Goal: Task Accomplishment & Management: Manage account settings

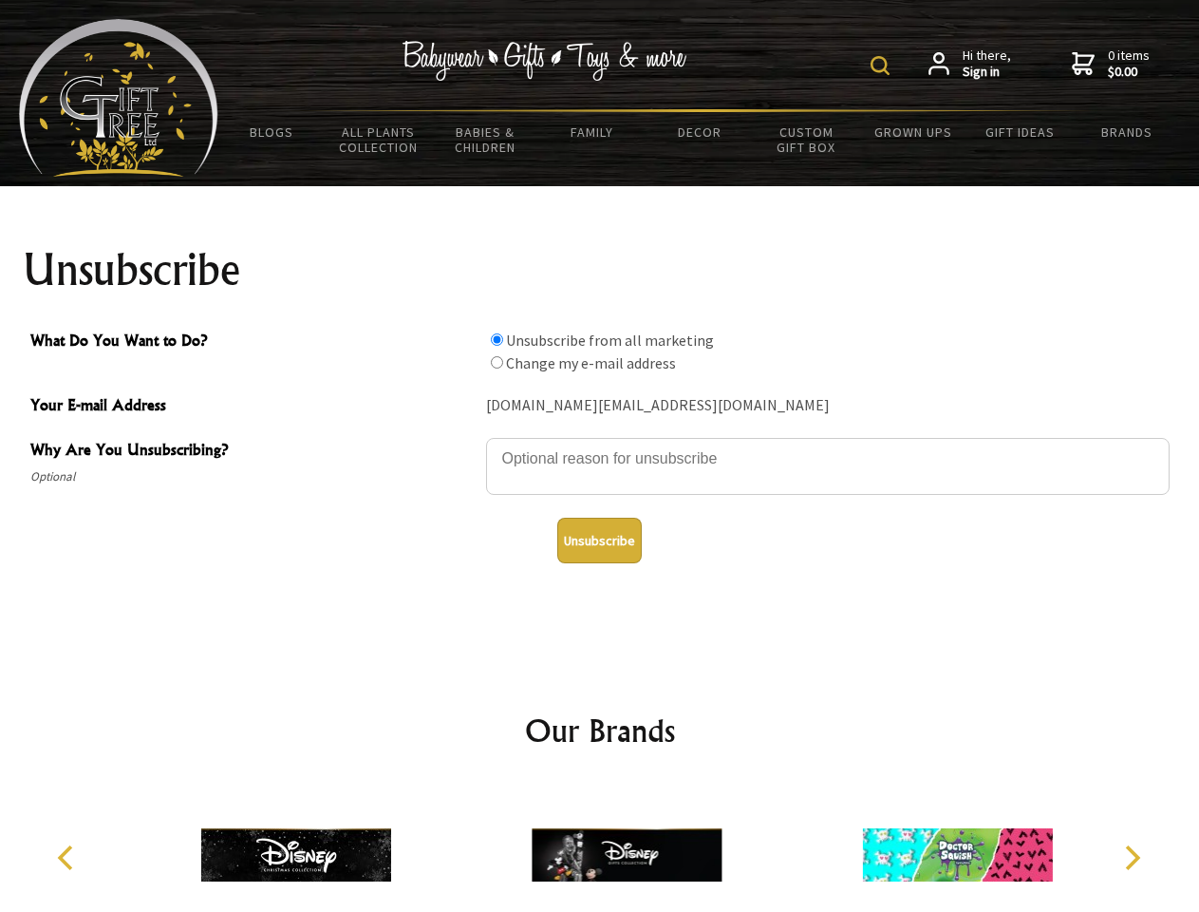
click at [883, 66] on img at bounding box center [880, 65] width 19 height 19
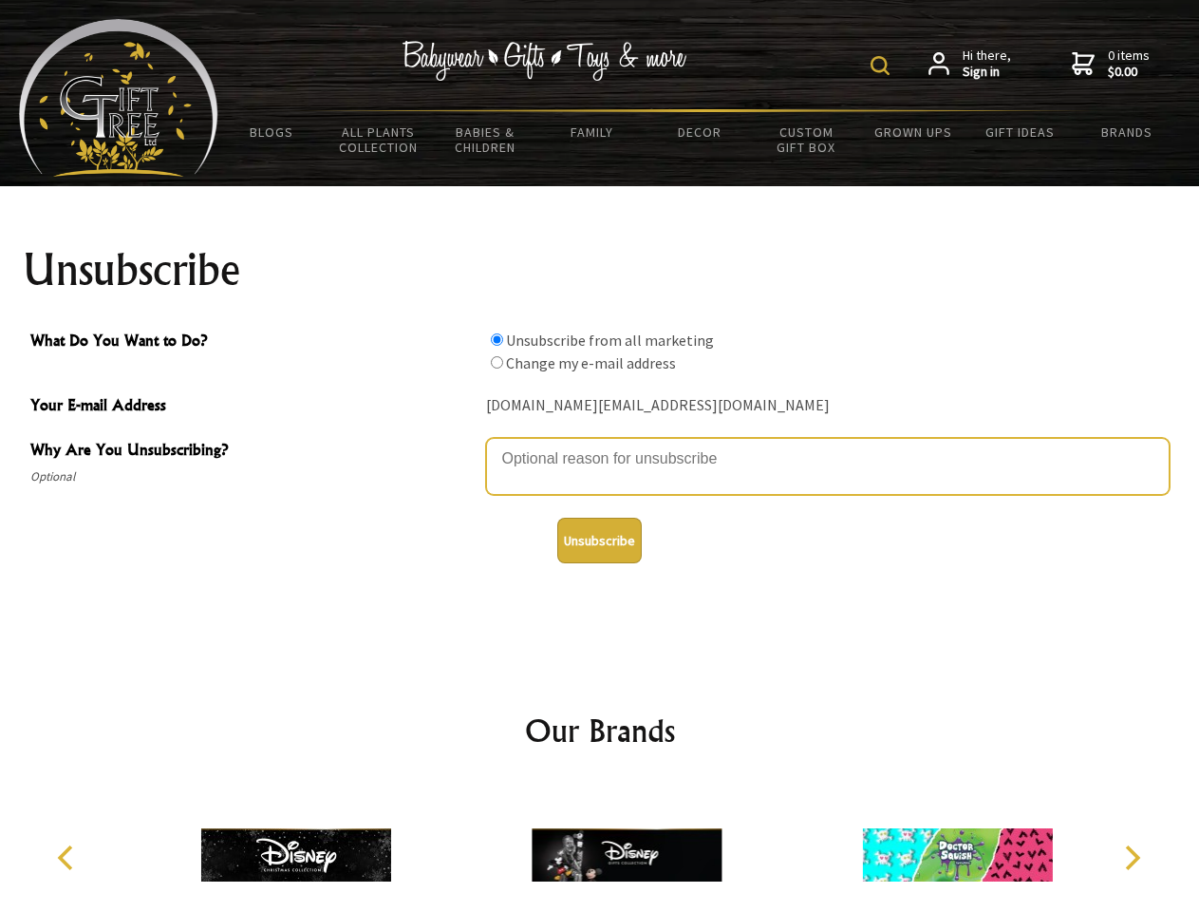
click at [600, 444] on textarea "Why Are You Unsubscribing?" at bounding box center [828, 466] width 684 height 57
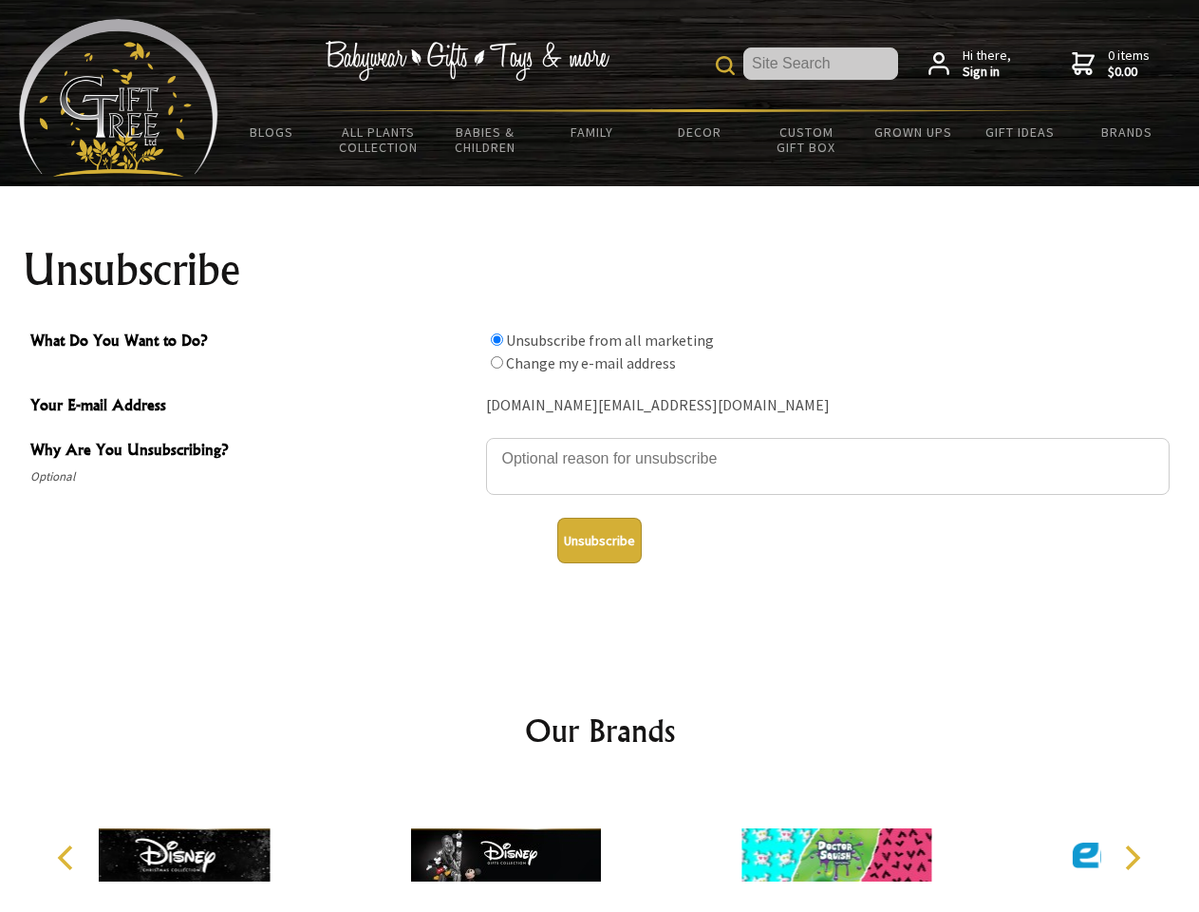
click at [497, 339] on input "What Do You Want to Do?" at bounding box center [497, 339] width 12 height 12
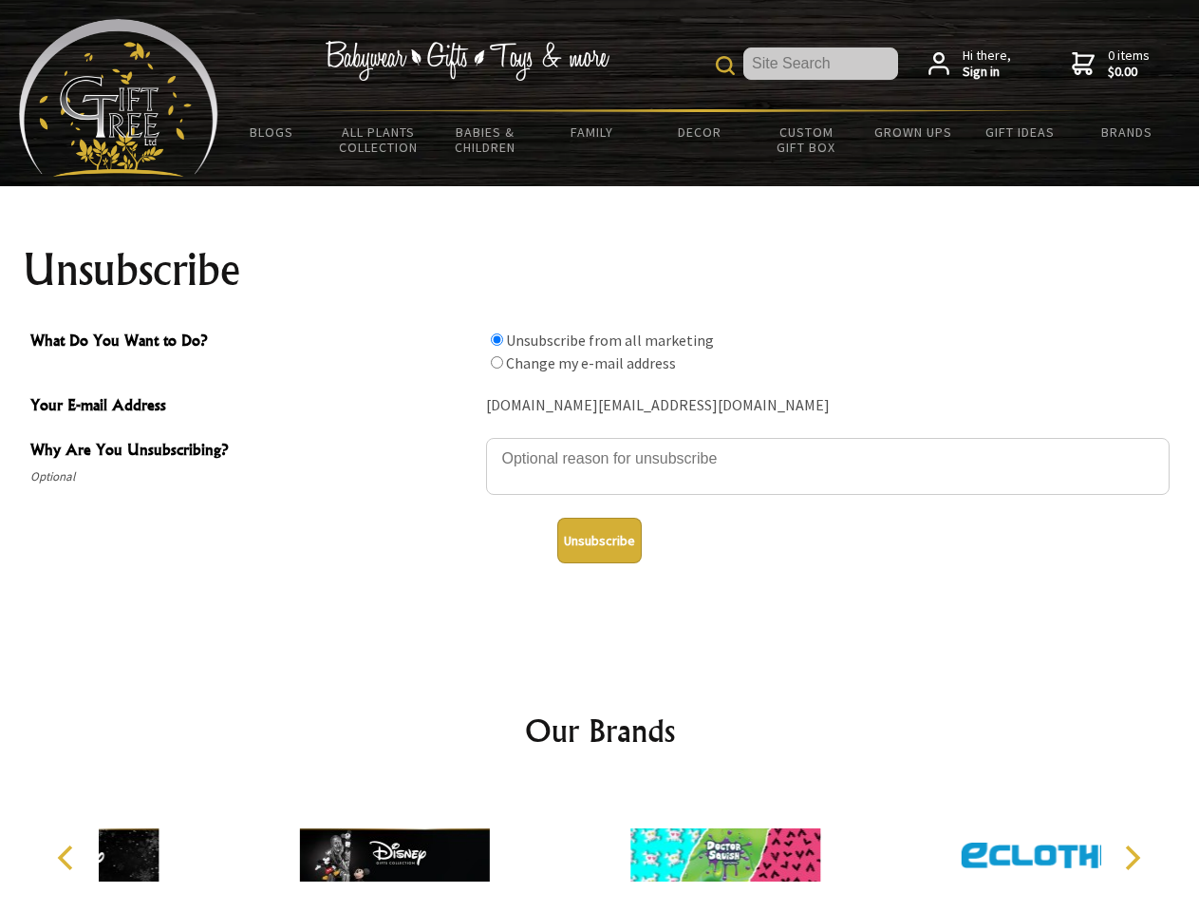
click at [497, 362] on input "What Do You Want to Do?" at bounding box center [497, 362] width 12 height 12
radio input "true"
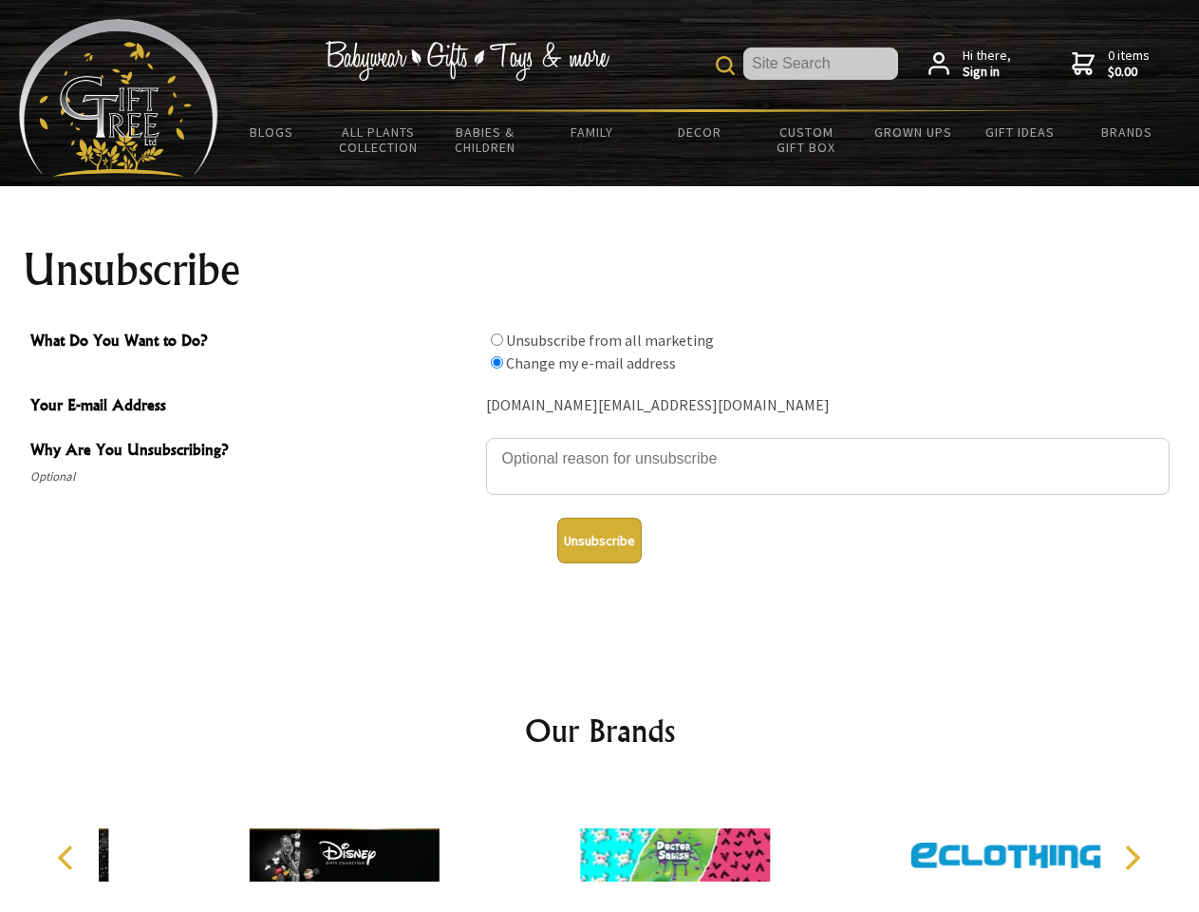
click at [599, 540] on button "Unsubscribe" at bounding box center [599, 541] width 85 height 46
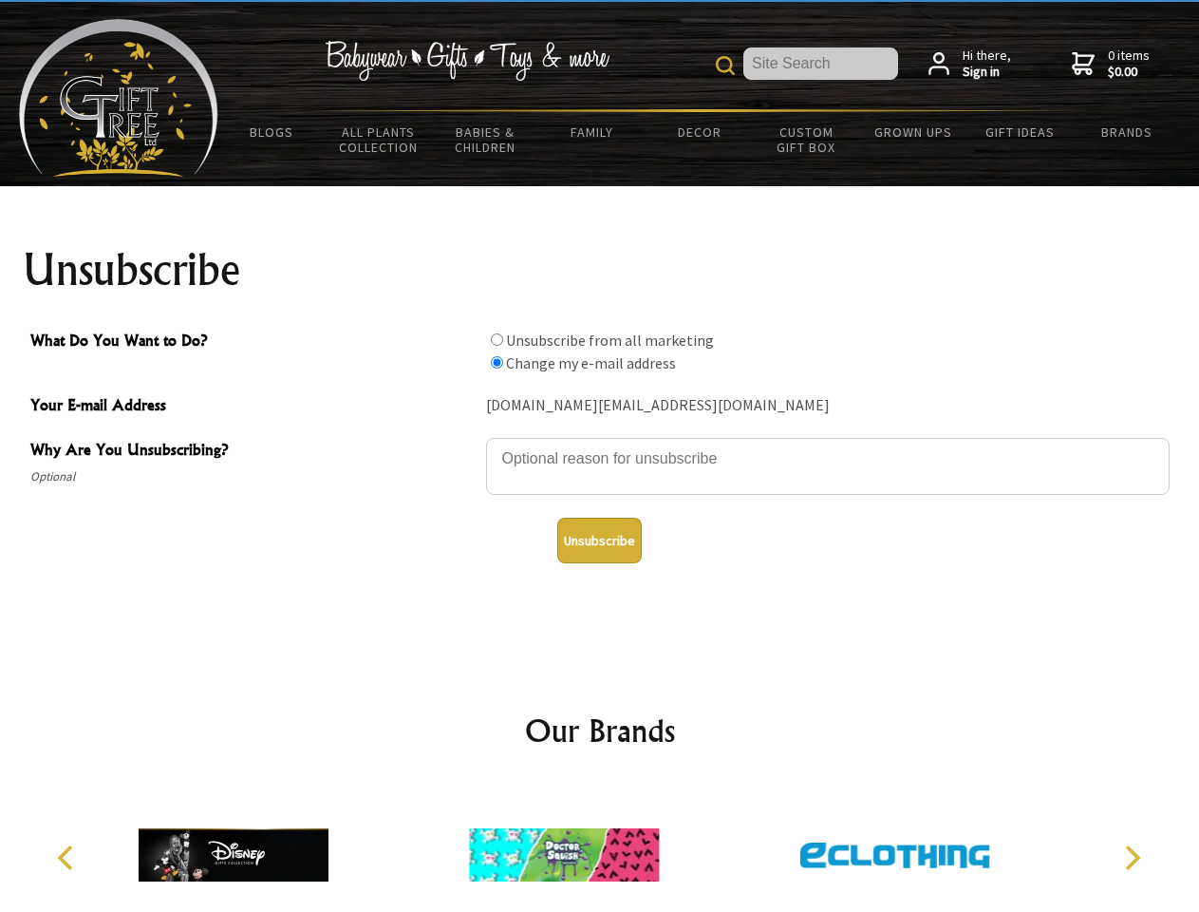
click at [600, 847] on img at bounding box center [564, 854] width 190 height 142
click at [68, 857] on icon "Previous" at bounding box center [67, 857] width 25 height 25
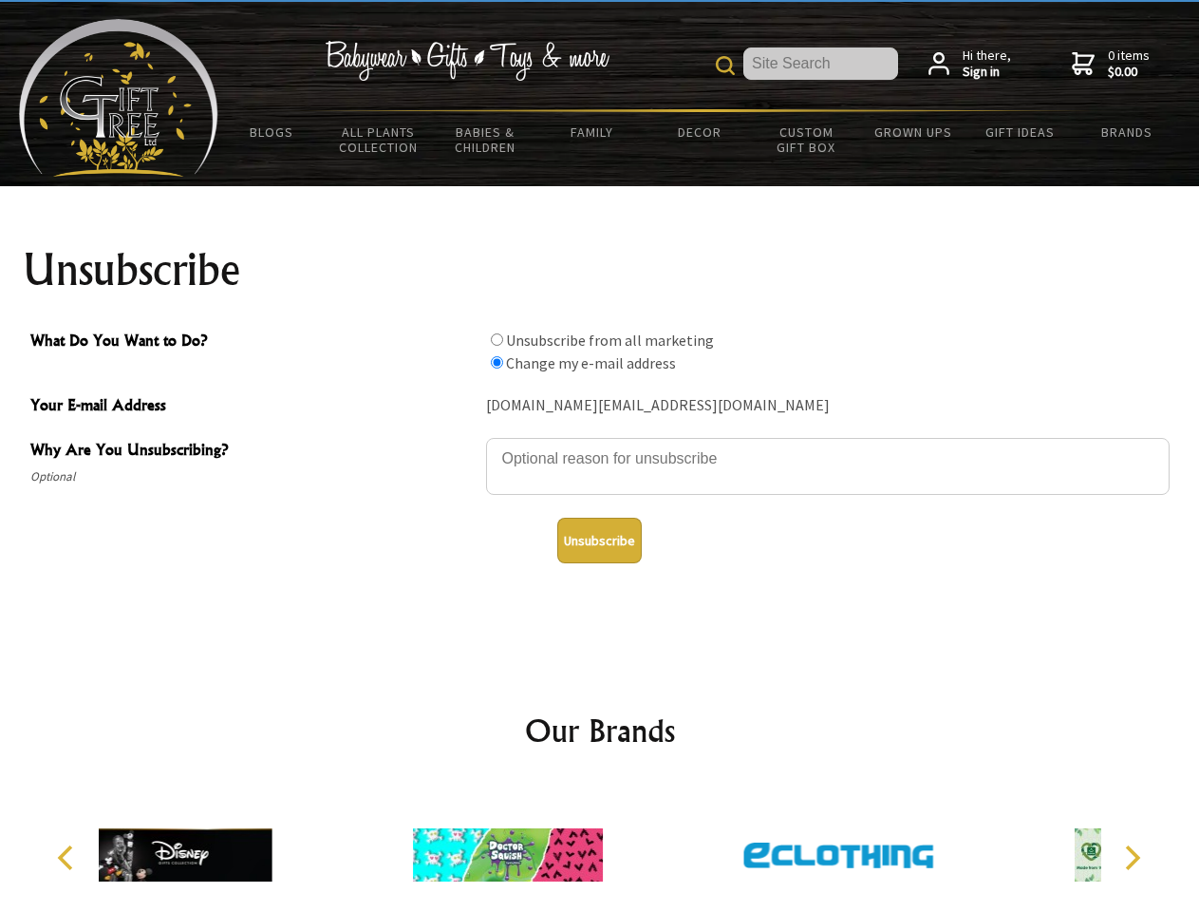
click at [1132, 857] on icon "Next" at bounding box center [1131, 857] width 25 height 25
